Goal: Information Seeking & Learning: Check status

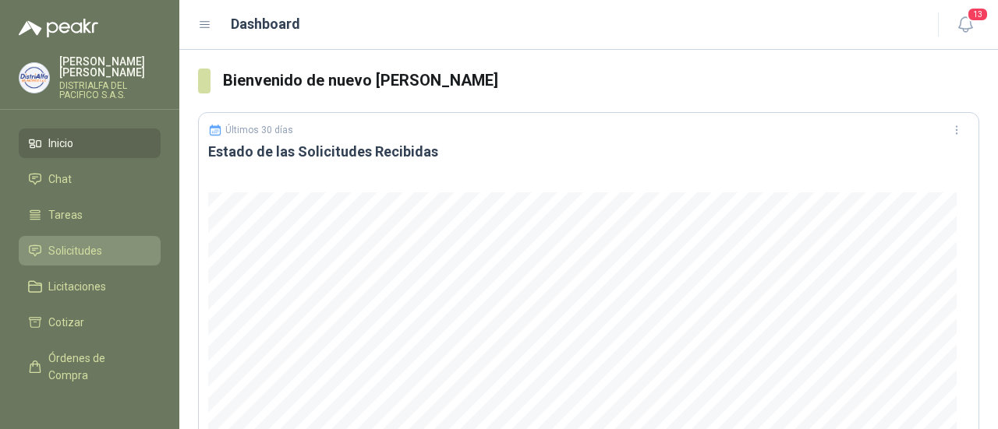
click at [57, 247] on span "Solicitudes" at bounding box center [75, 250] width 54 height 17
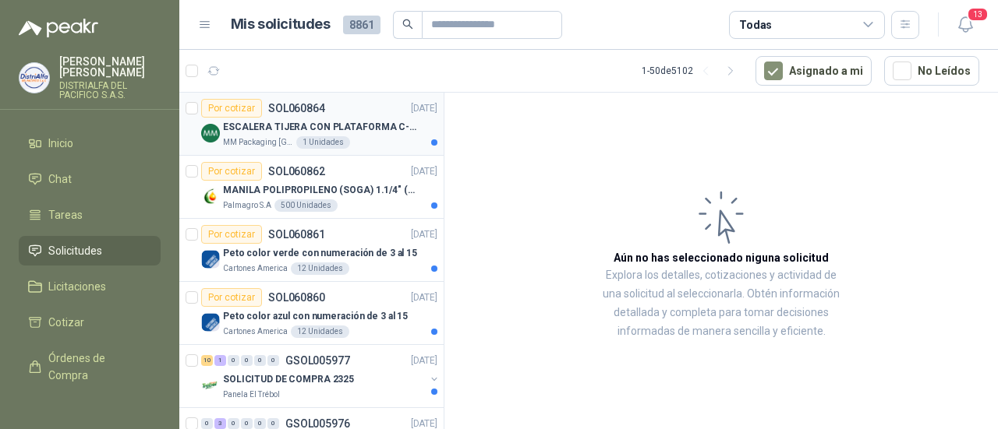
click at [341, 121] on p "ESCALERA TIJERA CON PLATAFORMA C-2347-03" at bounding box center [320, 127] width 194 height 15
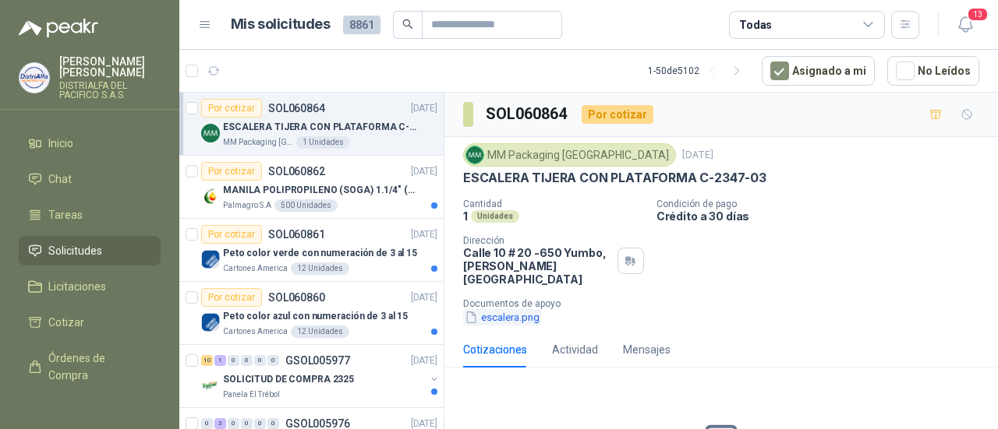
click at [518, 309] on button "escalera.png" at bounding box center [502, 317] width 78 height 16
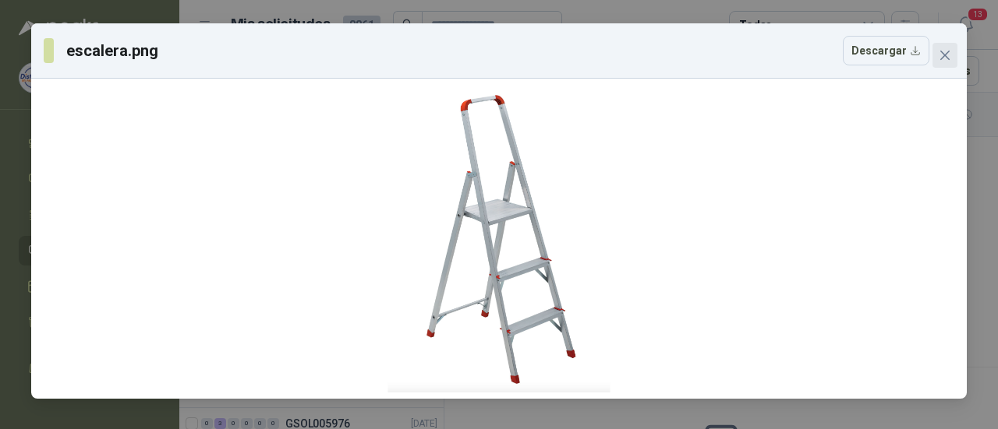
click at [952, 51] on span "Close" at bounding box center [944, 55] width 25 height 12
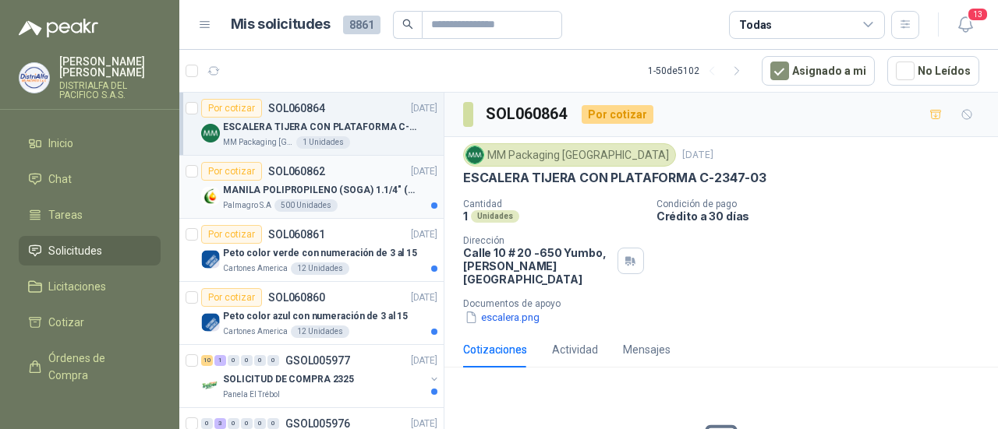
click at [268, 200] on p "Palmagro S.A" at bounding box center [247, 206] width 48 height 12
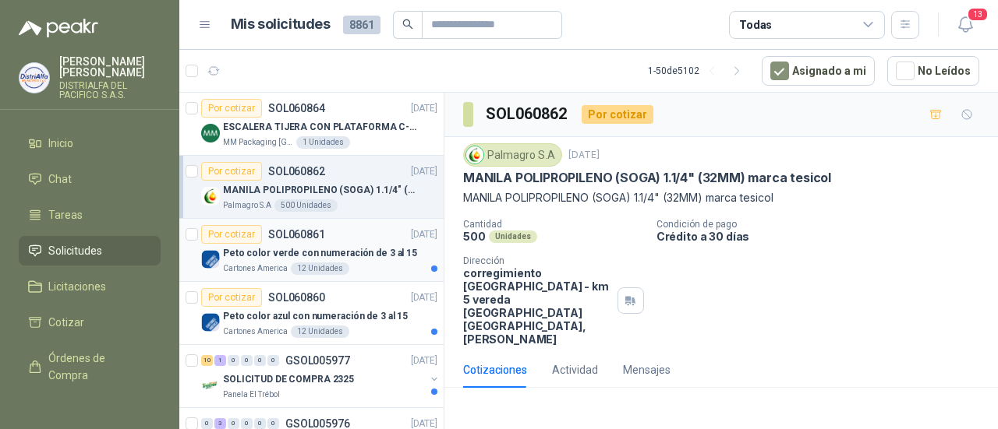
click at [272, 252] on p "Peto color verde con numeración de 3 al 15" at bounding box center [320, 253] width 194 height 15
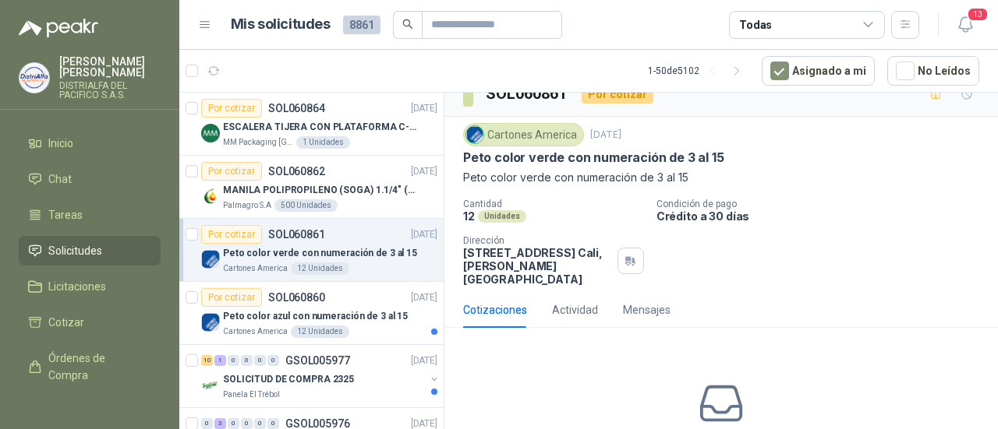
scroll to position [51, 0]
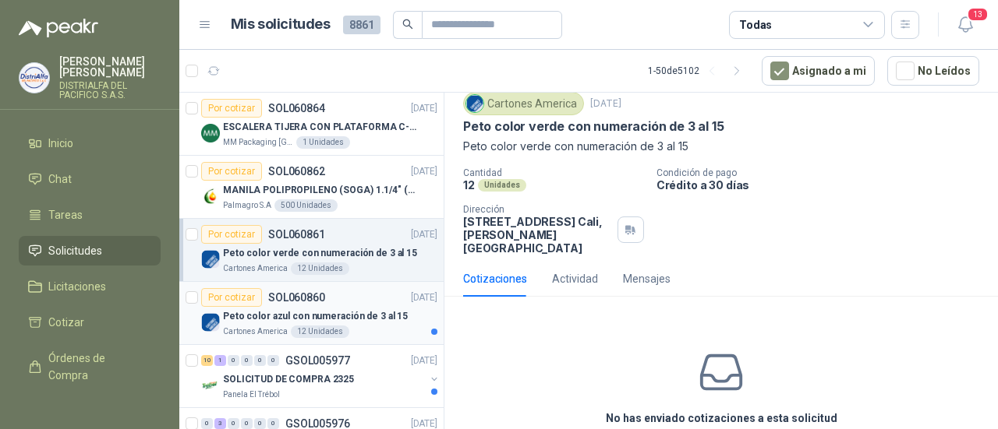
click at [342, 335] on div "Cartones America 12 Unidades" at bounding box center [330, 332] width 214 height 12
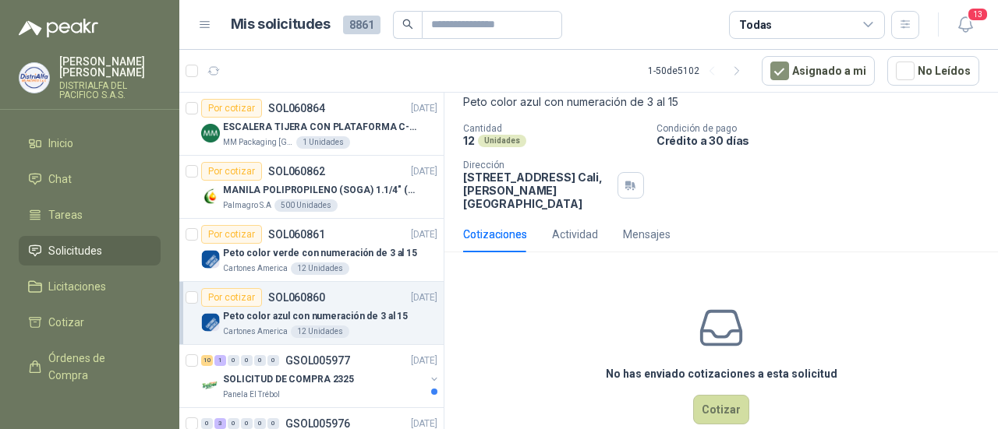
scroll to position [104, 0]
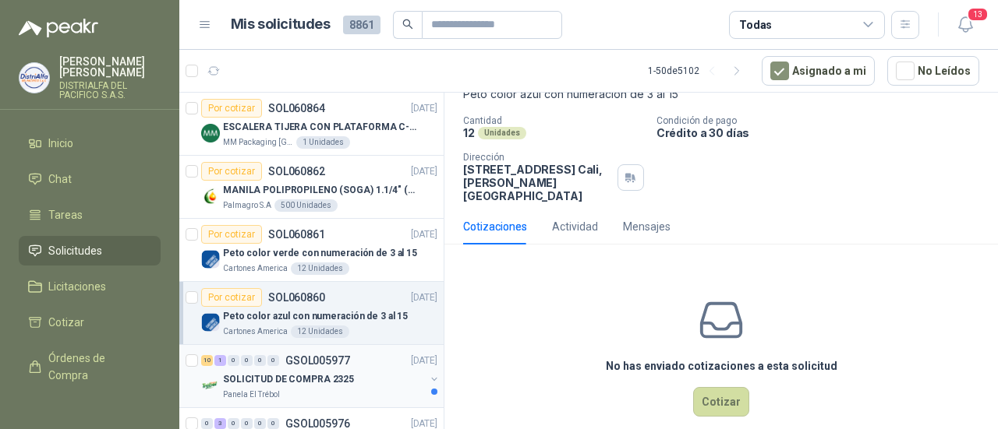
click at [321, 385] on div "SOLICITUD DE COMPRA 2325" at bounding box center [324, 379] width 202 height 19
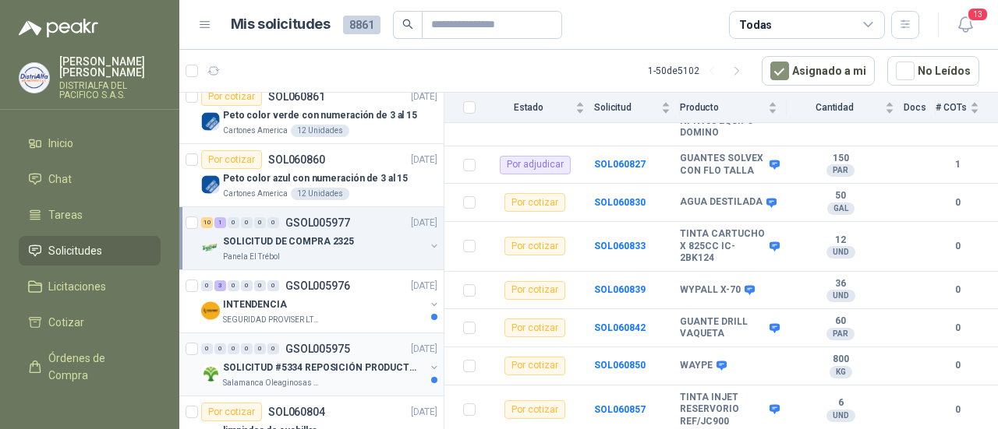
scroll to position [156, 0]
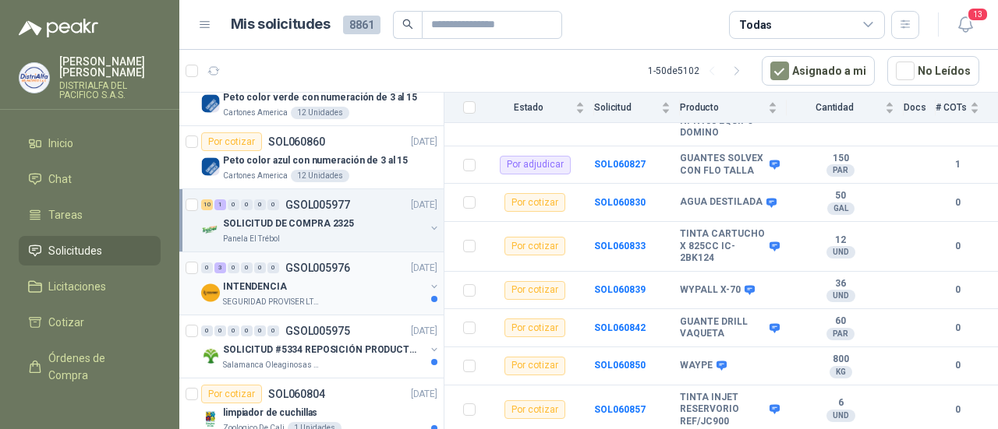
click at [308, 297] on p "SEGURIDAD PROVISER LTDA" at bounding box center [272, 302] width 98 height 12
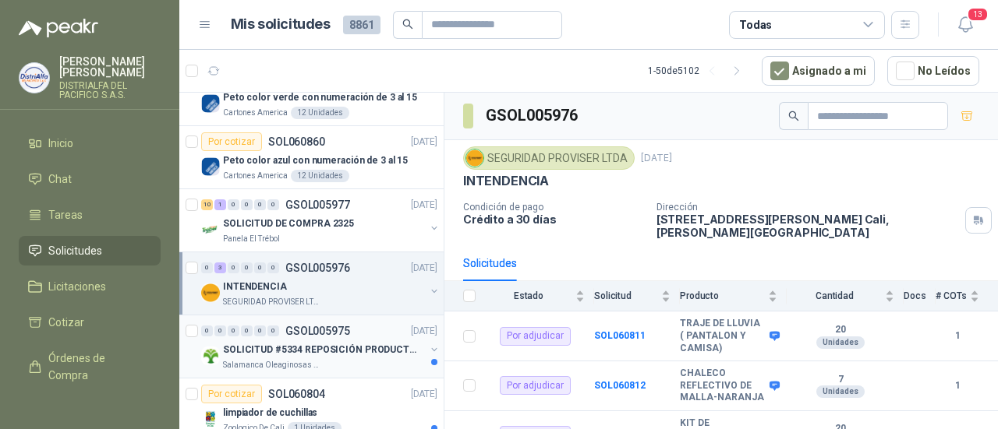
click at [311, 362] on p "Salamanca Oleaginosas SAS" at bounding box center [272, 365] width 98 height 12
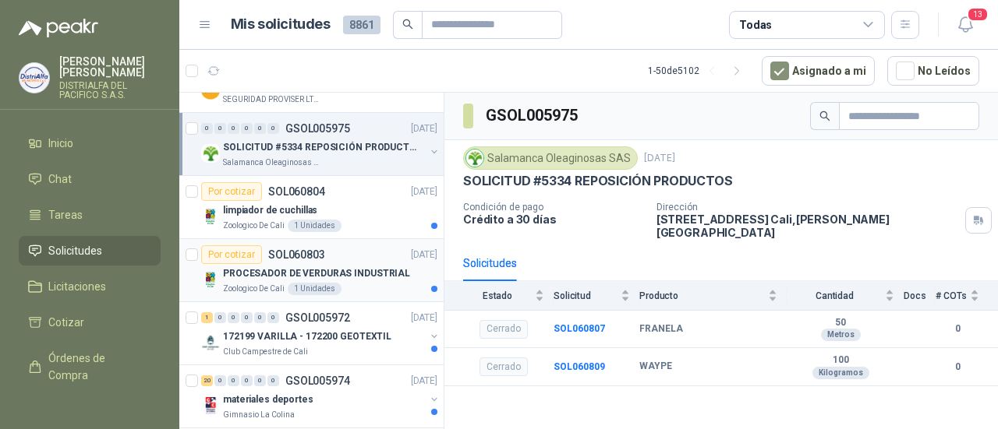
scroll to position [363, 0]
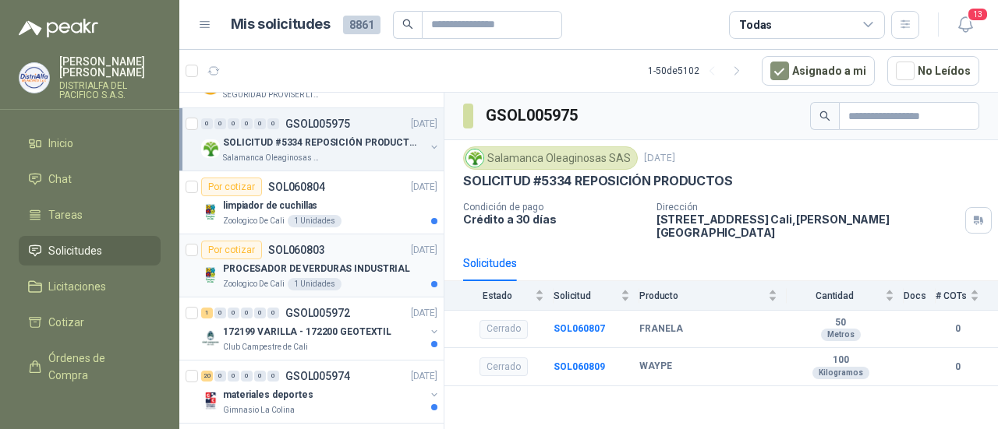
click at [305, 278] on div "1 Unidades" at bounding box center [315, 284] width 54 height 12
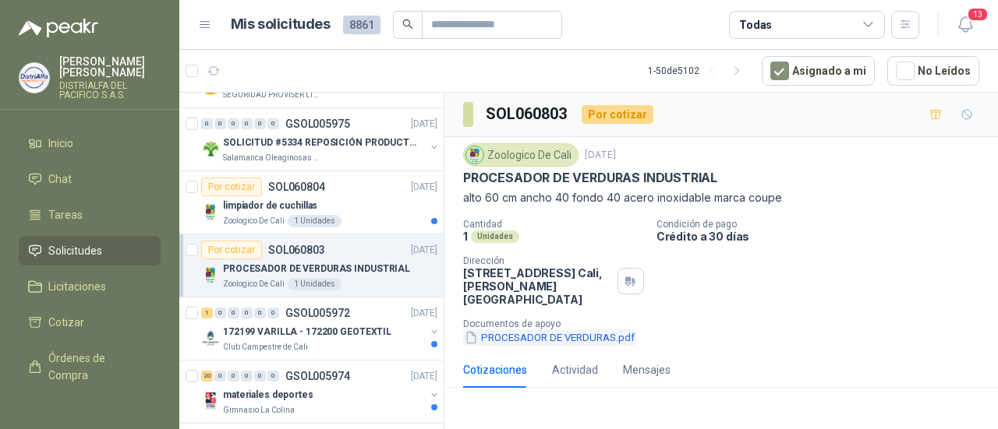
click at [567, 336] on button "PROCESADOR DE VERDURAS.pdf" at bounding box center [549, 338] width 173 height 16
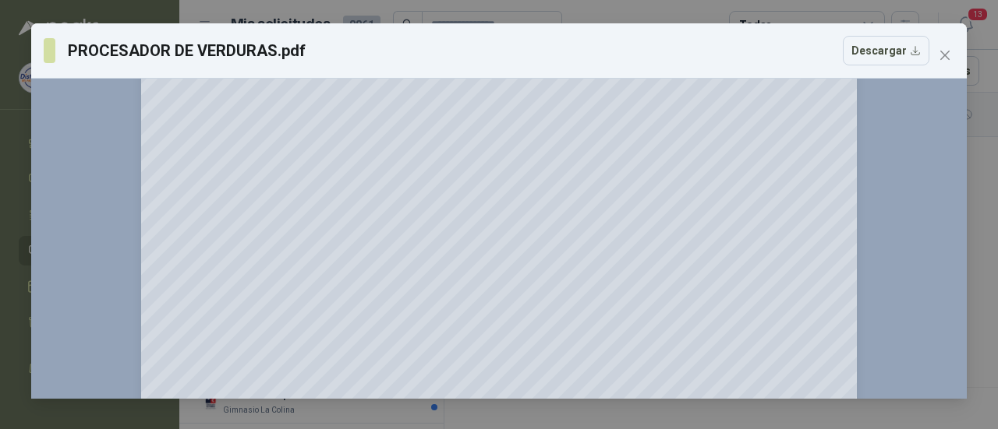
scroll to position [104, 0]
click at [946, 56] on icon "close" at bounding box center [944, 55] width 12 height 12
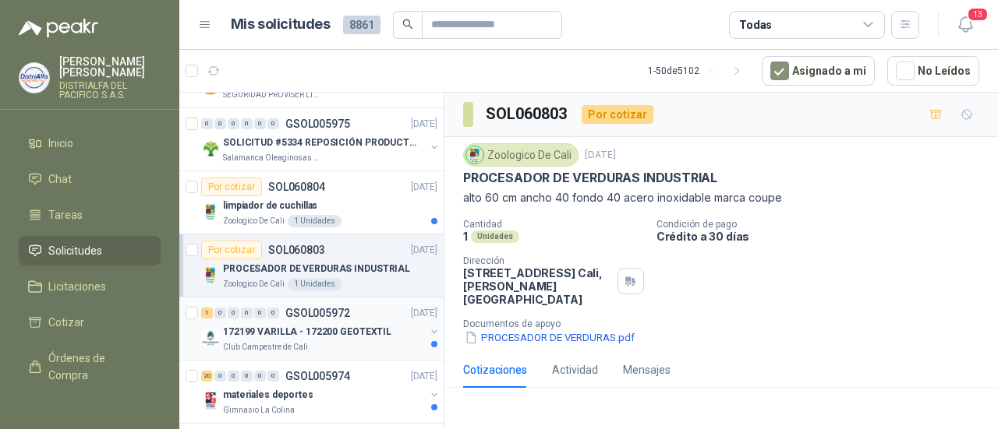
click at [342, 348] on div "Club Campestre de Cali" at bounding box center [324, 347] width 202 height 12
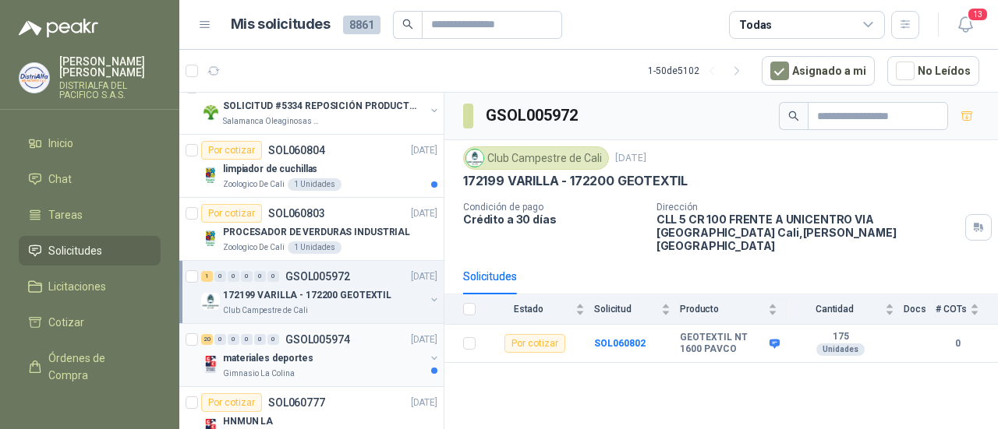
scroll to position [415, 0]
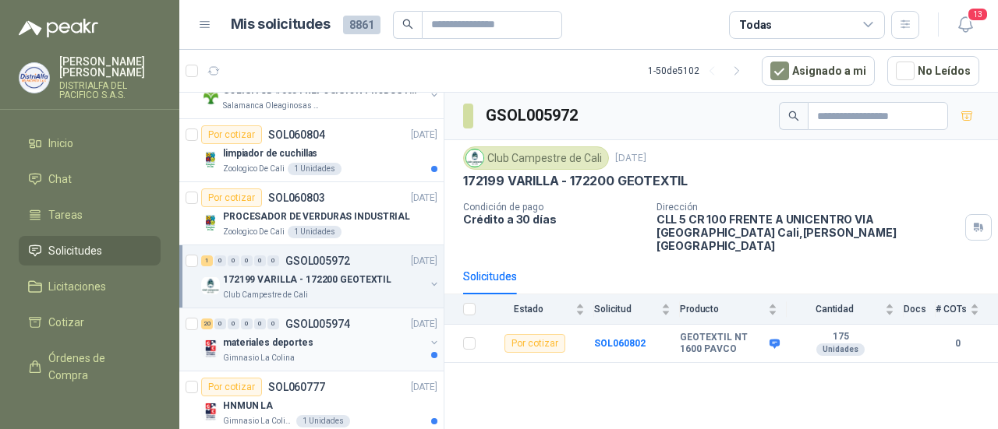
click at [302, 339] on p "materiales deportes" at bounding box center [268, 343] width 90 height 15
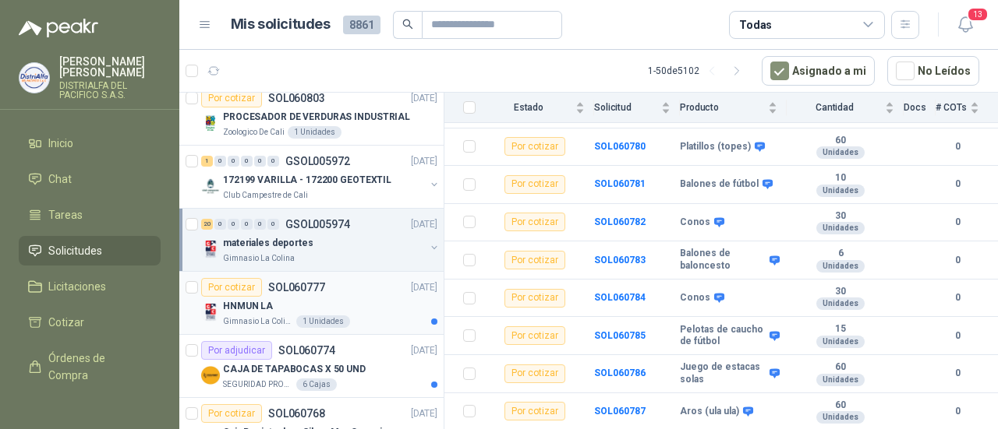
scroll to position [519, 0]
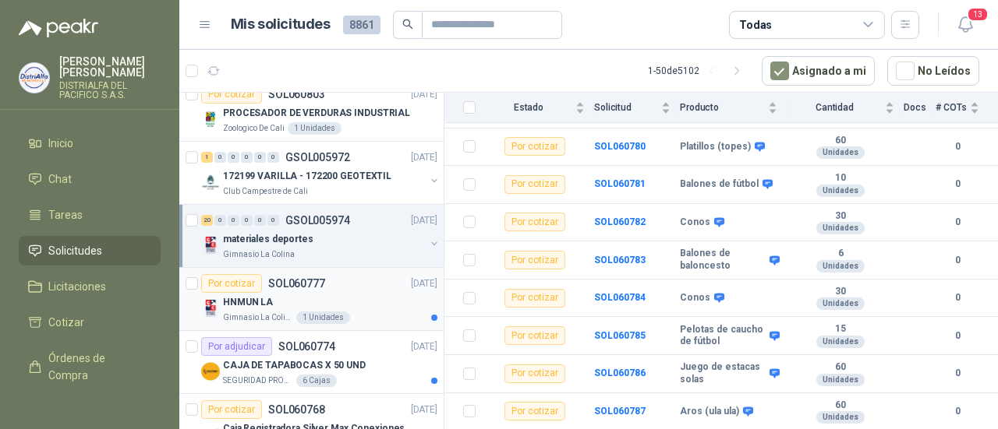
click at [262, 299] on p "HNMUN LA" at bounding box center [248, 302] width 50 height 15
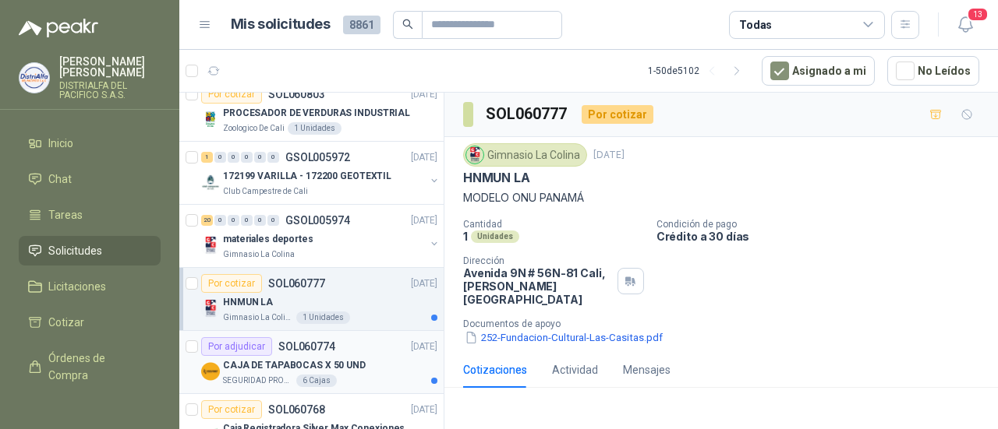
click at [271, 375] on p "SEGURIDAD PROVISER LTDA" at bounding box center [258, 381] width 70 height 12
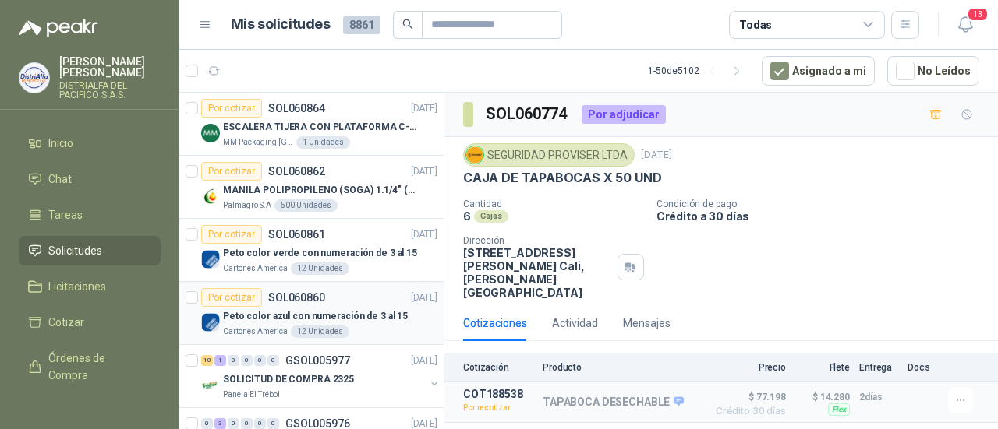
scroll to position [156, 0]
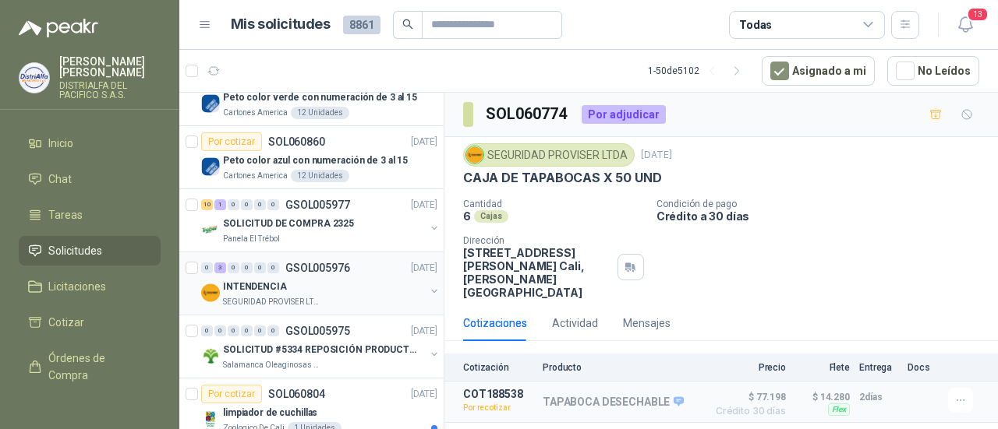
click at [288, 288] on div "INTENDENCIA" at bounding box center [324, 286] width 202 height 19
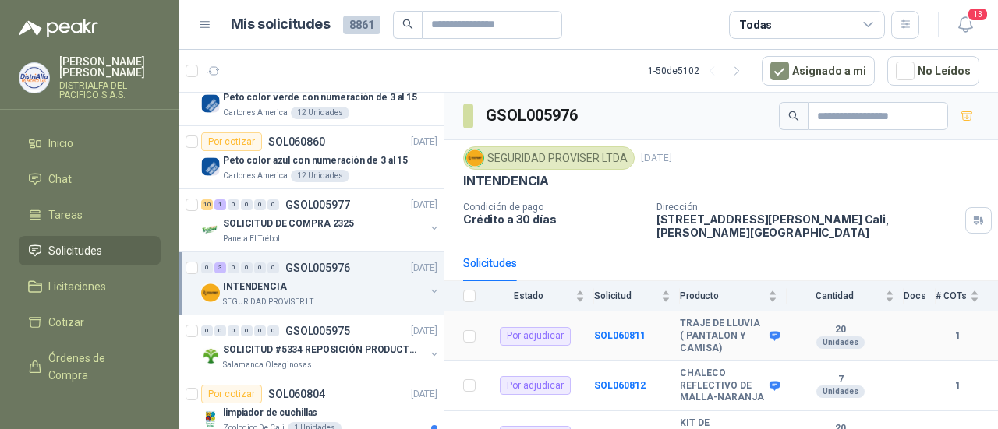
scroll to position [48, 0]
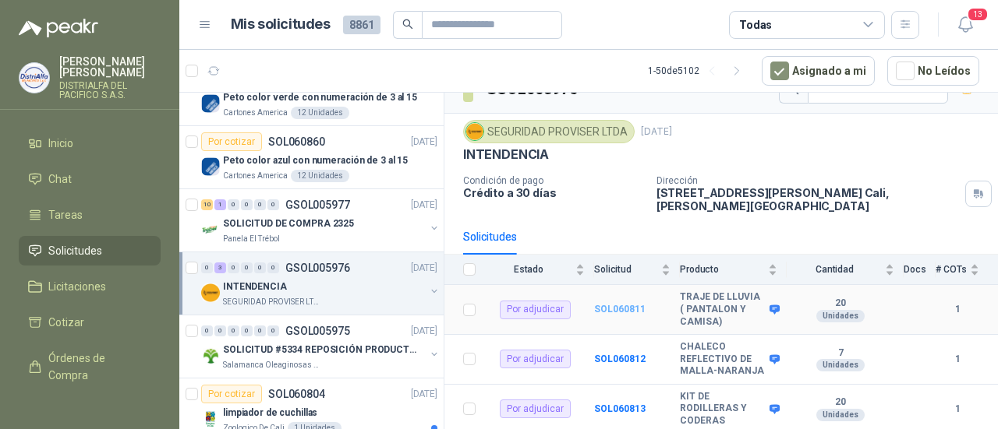
click at [622, 304] on b "SOL060811" at bounding box center [619, 309] width 51 height 11
